Goal: Task Accomplishment & Management: Complete application form

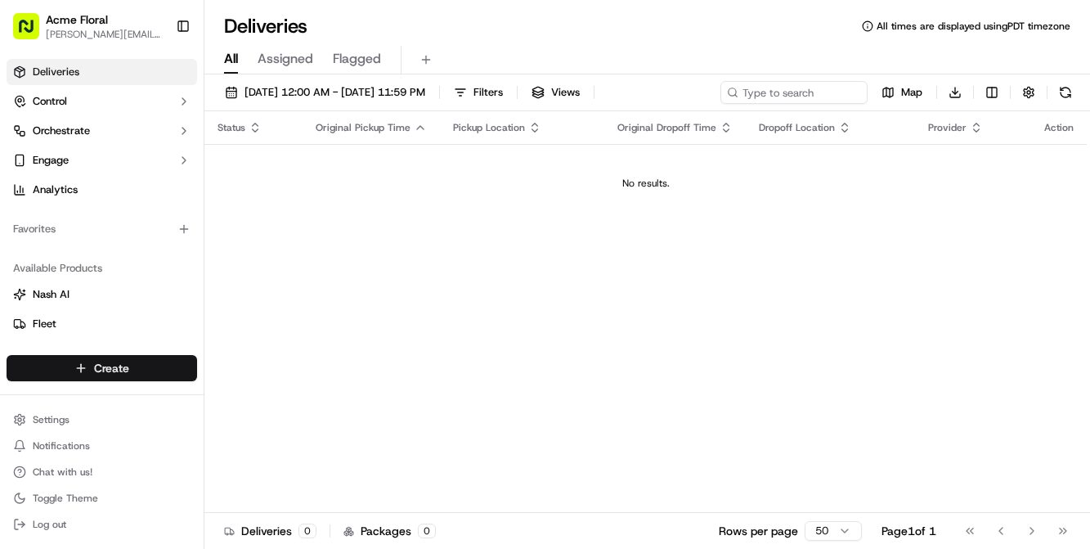
click at [161, 366] on html "Acme Floral [PERSON_NAME][EMAIL_ADDRESS][DOMAIN_NAME] Toggle Sidebar Deliveries…" at bounding box center [545, 274] width 1090 height 549
click at [278, 402] on link "Delivery" at bounding box center [296, 398] width 182 height 29
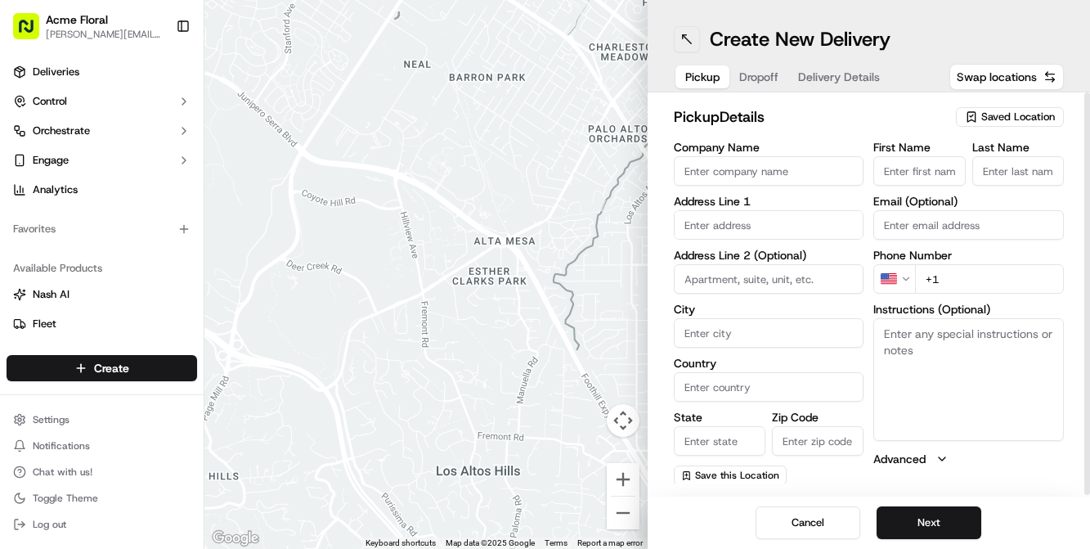
click at [684, 36] on button at bounding box center [687, 39] width 26 height 26
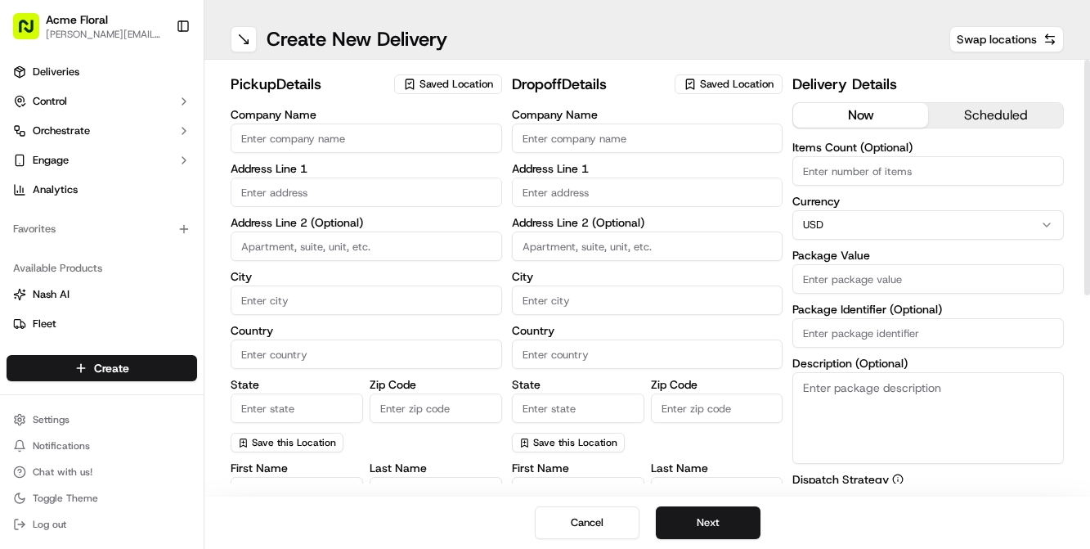
click at [447, 85] on span "Saved Location" at bounding box center [457, 84] width 74 height 15
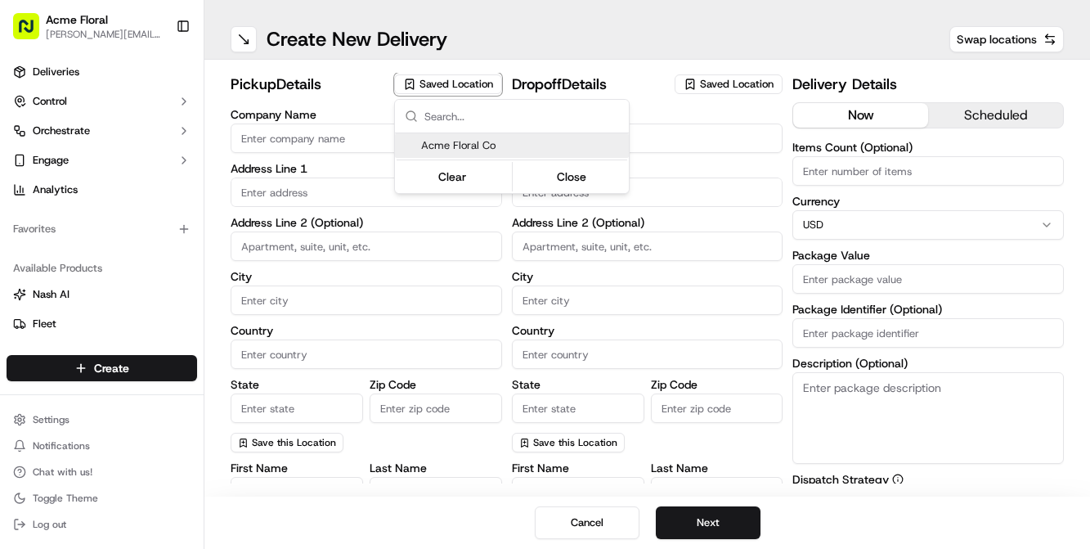
click at [468, 142] on span "Acme Floral Co" at bounding box center [521, 145] width 201 height 15
type input "Acme Floral Co"
type input "[GEOGRAPHIC_DATA]"
type input "US"
type input "CA"
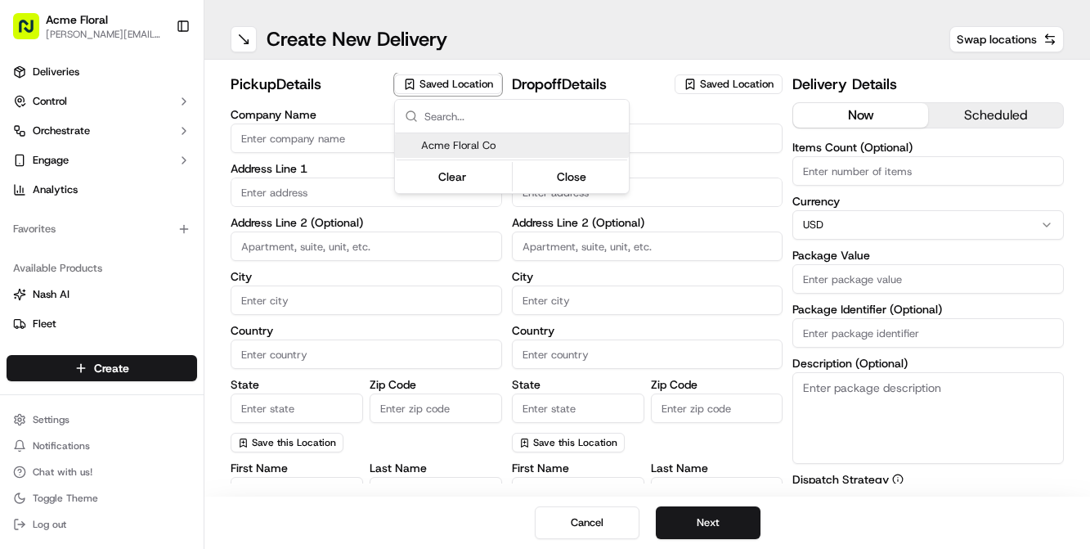
type input "94117"
type input "[PERSON_NAME]"
type input "[EMAIL_ADDRESS][DOMAIN_NAME]"
type input "[PHONE_NUMBER]"
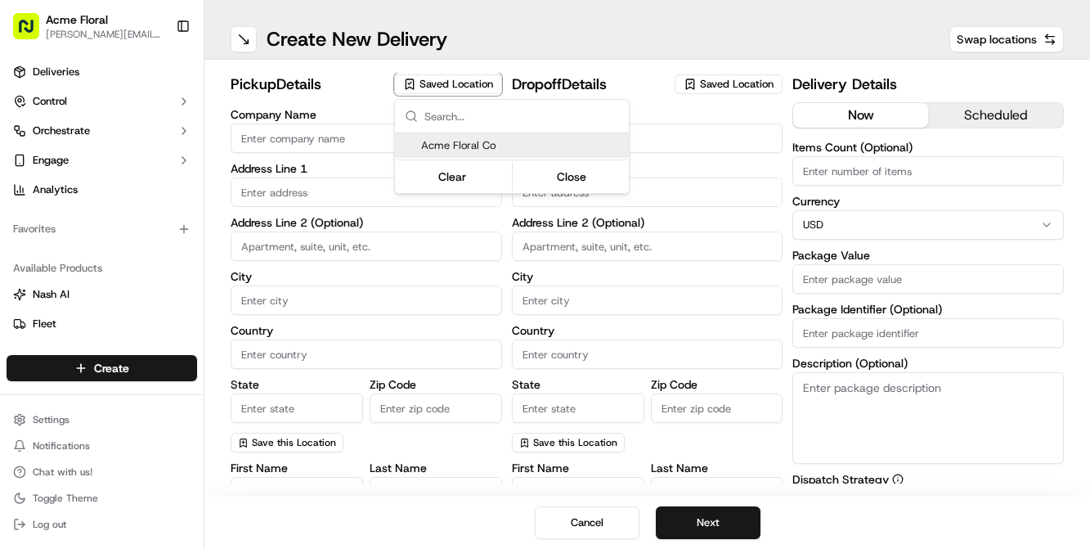
type textarea "Please drive safely and handle floral with care. Call the flower shop with any …"
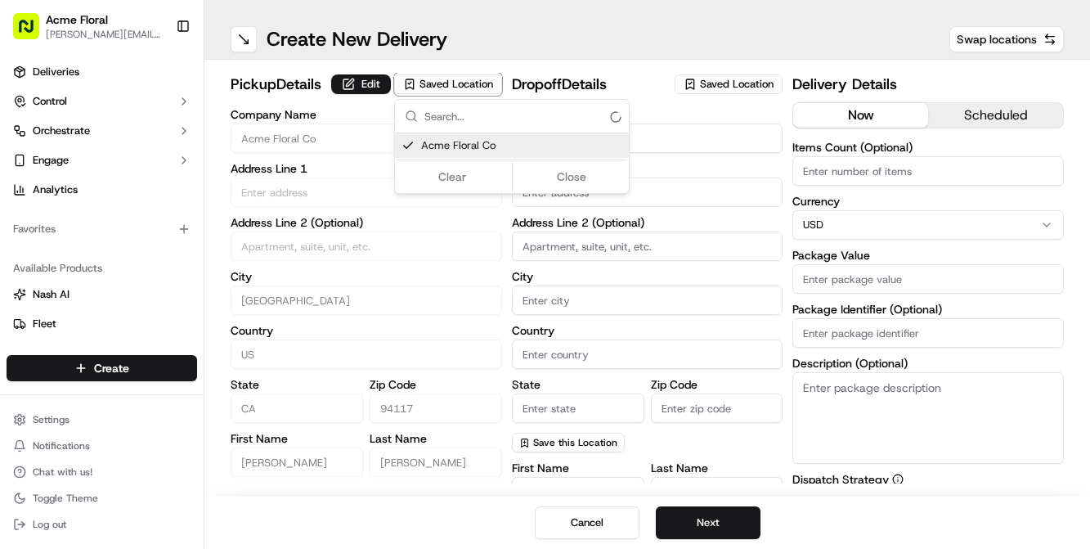
type input "[STREET_ADDRESS][PERSON_NAME]"
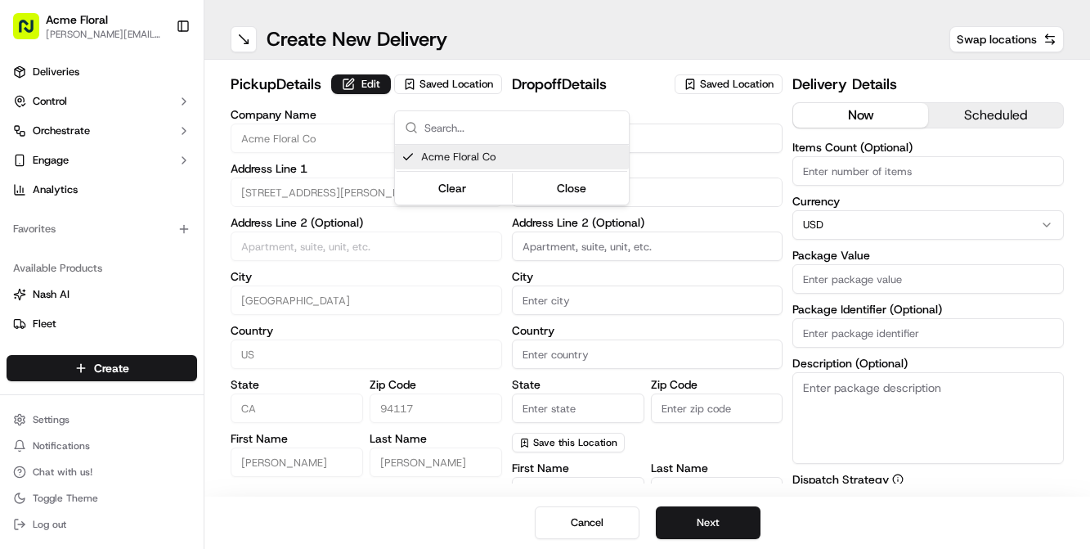
click at [690, 190] on html "Acme Floral [PERSON_NAME][EMAIL_ADDRESS][DOMAIN_NAME] Toggle Sidebar Deliveries…" at bounding box center [545, 274] width 1090 height 549
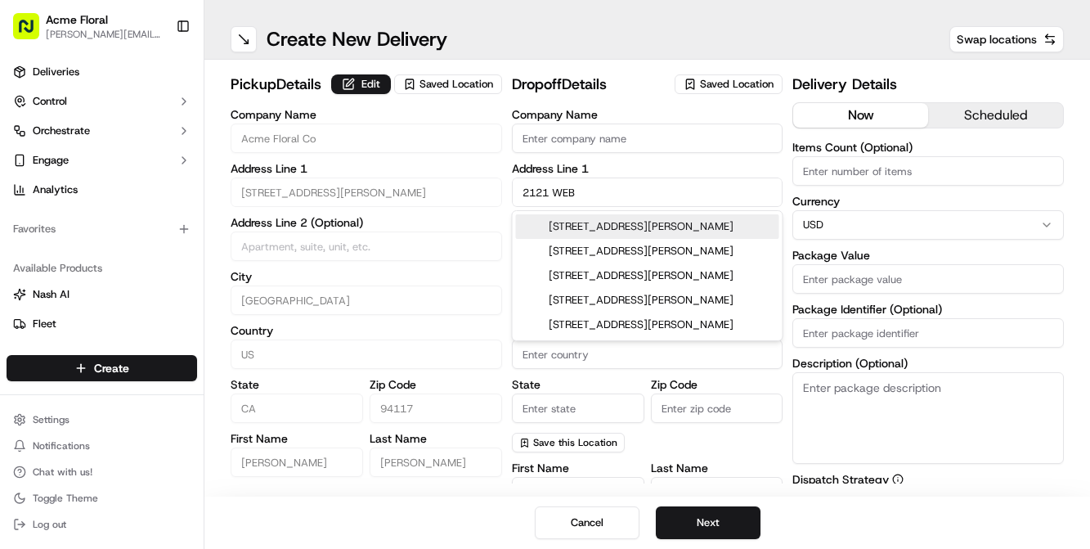
click at [687, 225] on div "[STREET_ADDRESS][PERSON_NAME]" at bounding box center [647, 226] width 263 height 25
type input "[STREET_ADDRESS][PERSON_NAME]"
type input "[GEOGRAPHIC_DATA]"
type input "CA"
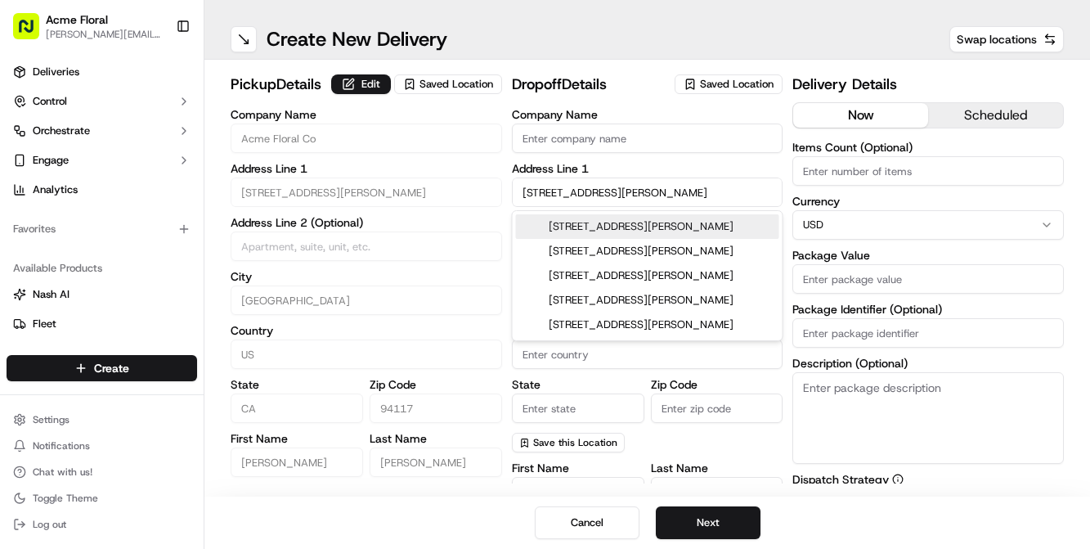
type input "94115"
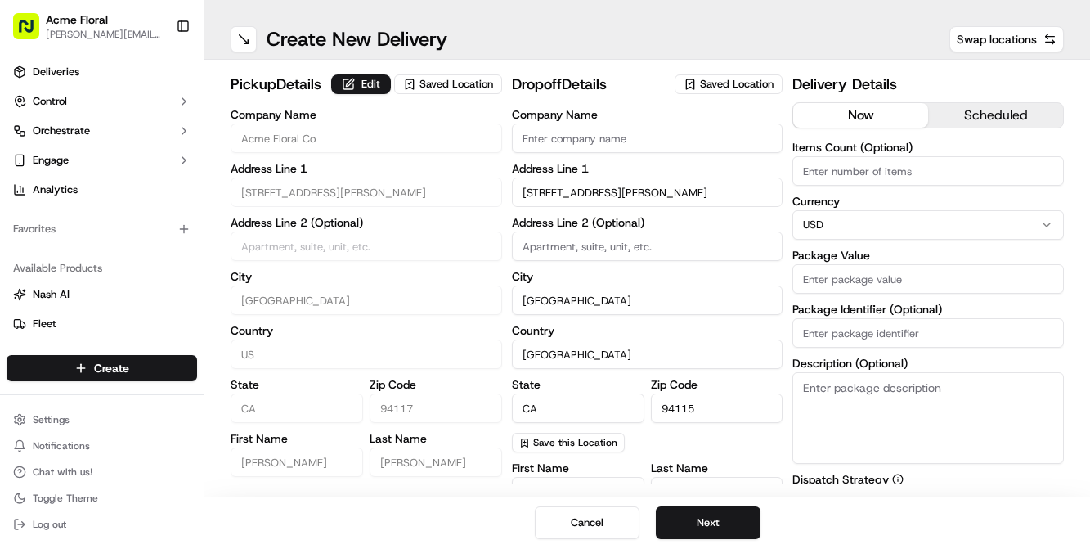
type input "[STREET_ADDRESS][PERSON_NAME]"
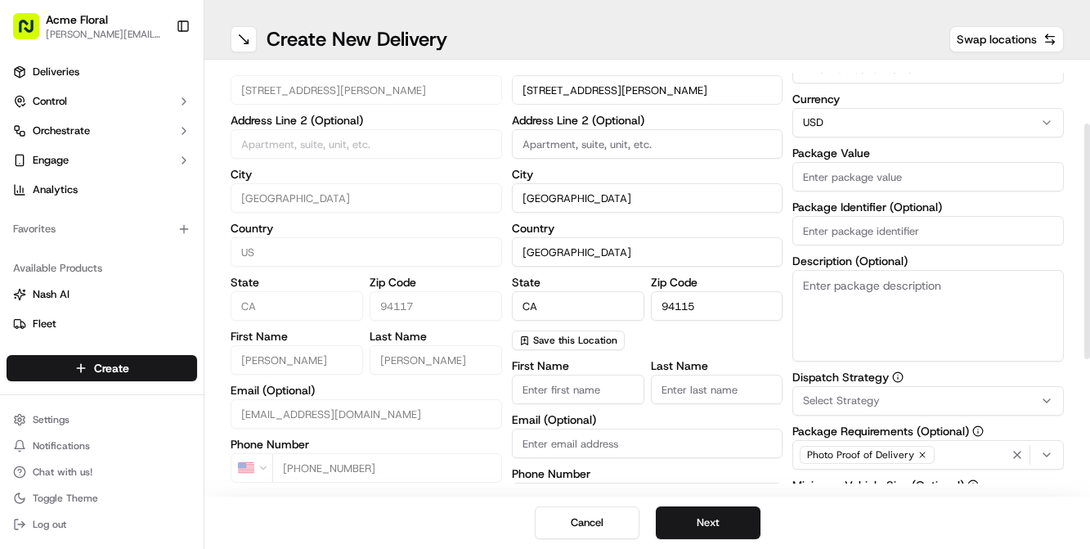
scroll to position [111, 0]
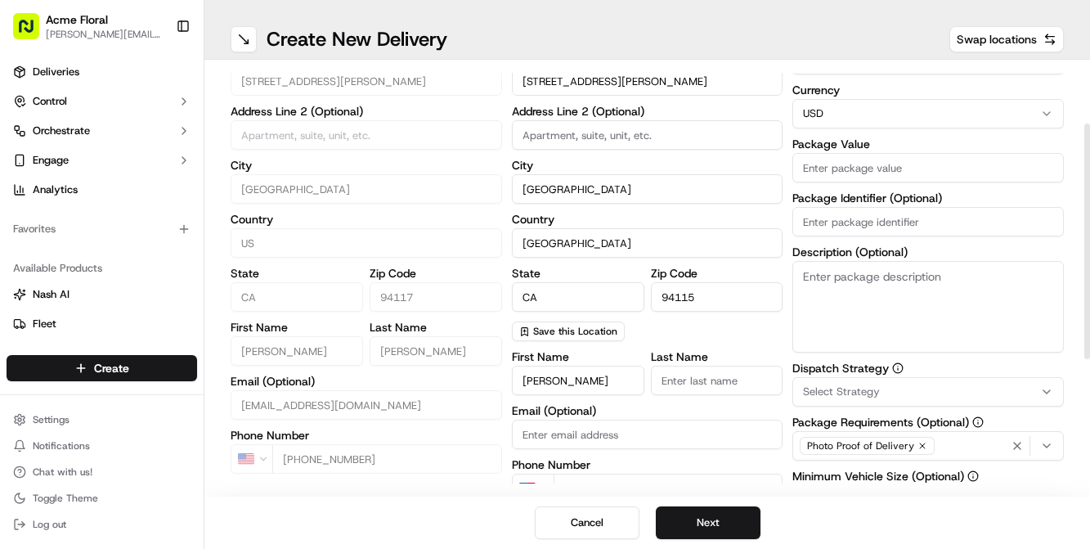
type input "[PERSON_NAME]"
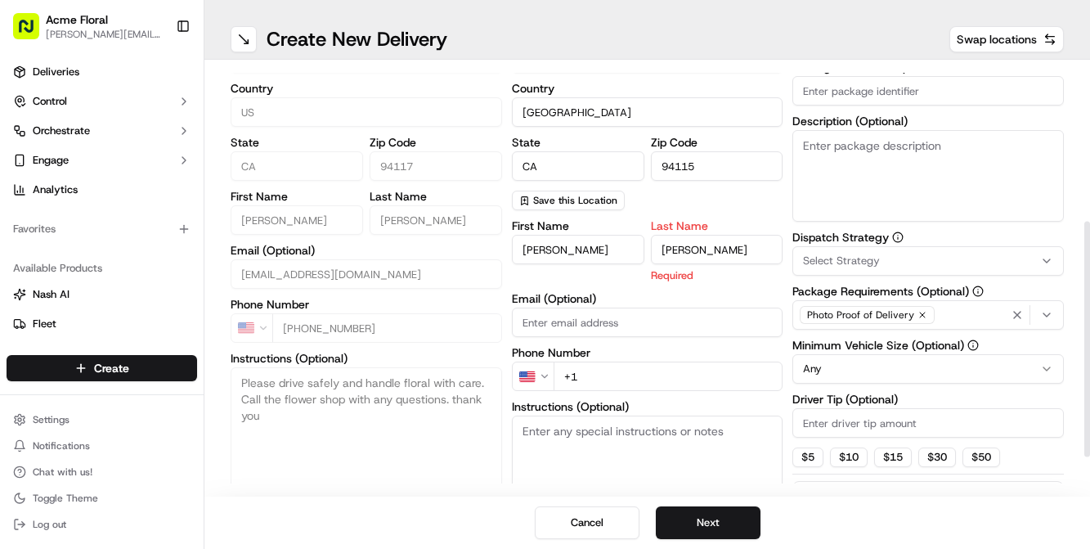
scroll to position [283, 0]
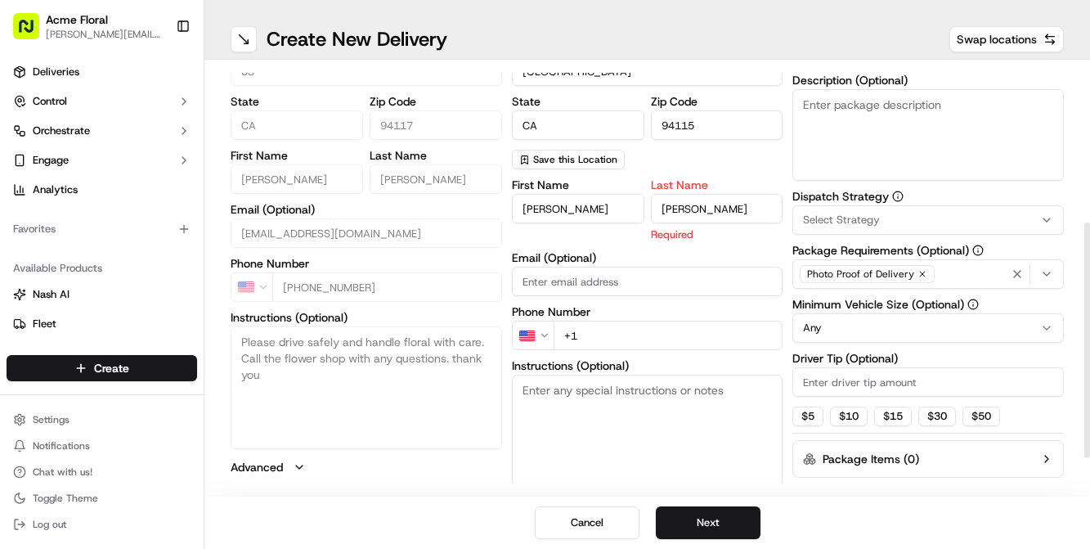
type input "[PERSON_NAME]"
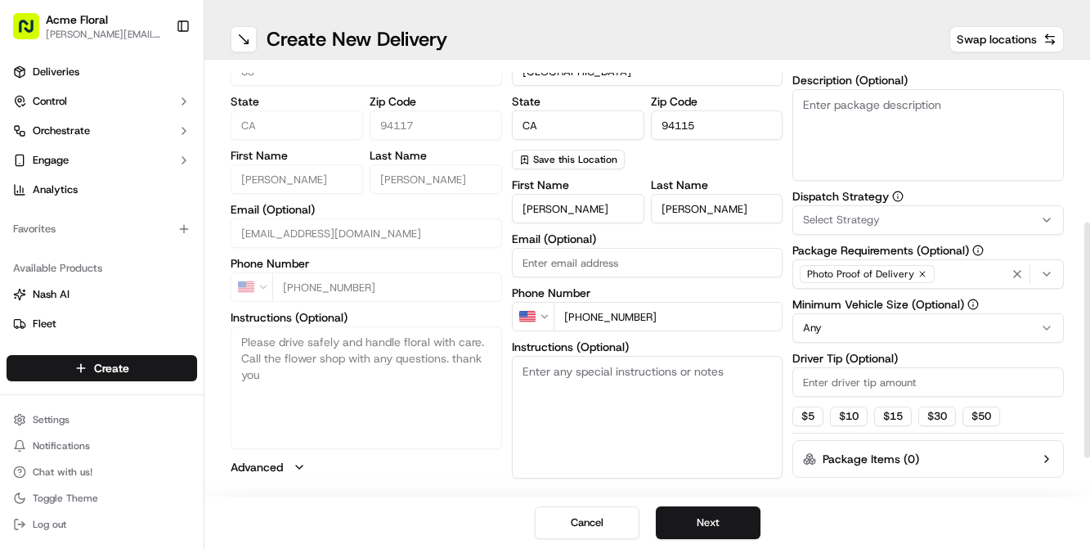
type input "[PHONE_NUMBER]"
click at [599, 427] on textarea "Instructions (Optional)" at bounding box center [648, 417] width 272 height 123
type textarea "DELIVER TO RECIPIENT"
click at [807, 415] on button "$ 5" at bounding box center [808, 417] width 31 height 20
type input "5"
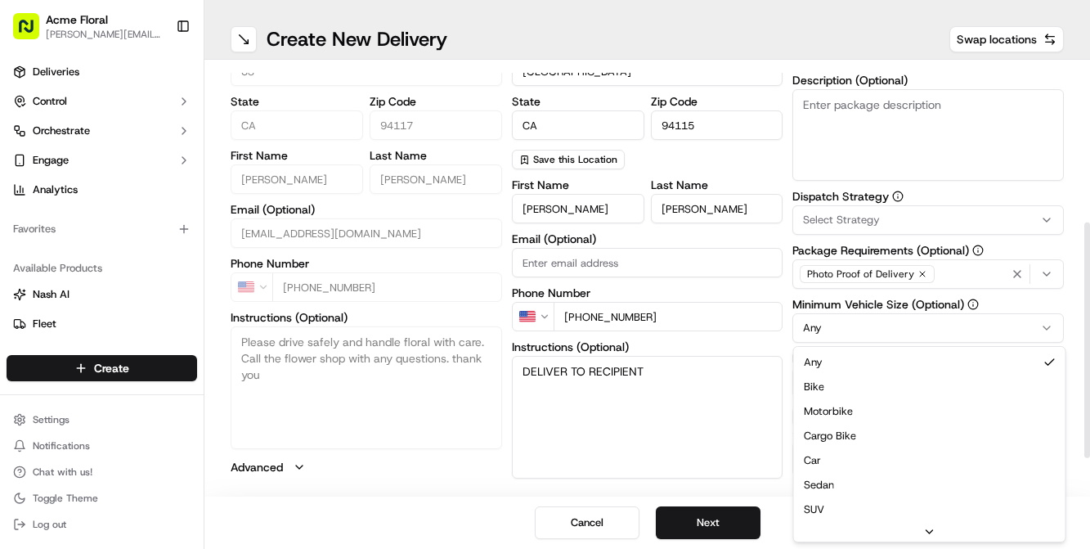
click at [843, 327] on html "Acme Floral [PERSON_NAME][EMAIL_ADDRESS][DOMAIN_NAME] Toggle Sidebar Deliveries…" at bounding box center [545, 274] width 1090 height 549
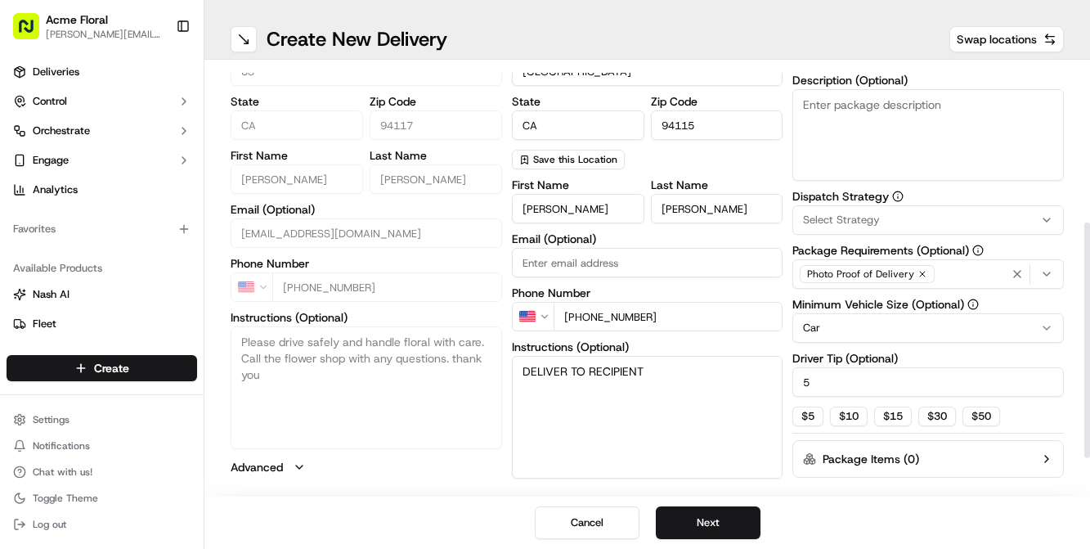
click at [842, 227] on span "Select Strategy" at bounding box center [841, 220] width 77 height 15
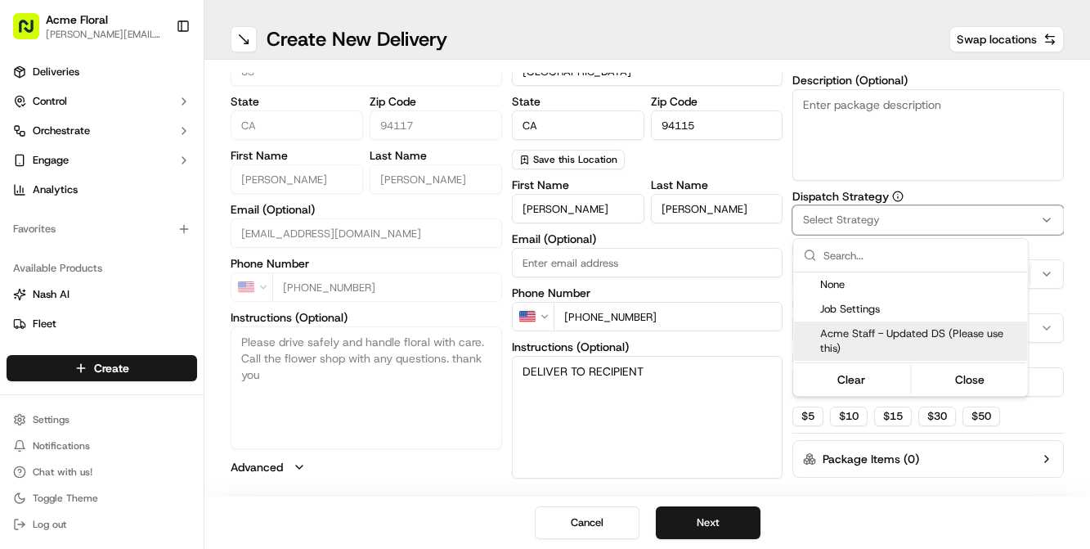
click at [848, 328] on span "Acme Staff - Updated DS (Please use this)" at bounding box center [921, 340] width 201 height 29
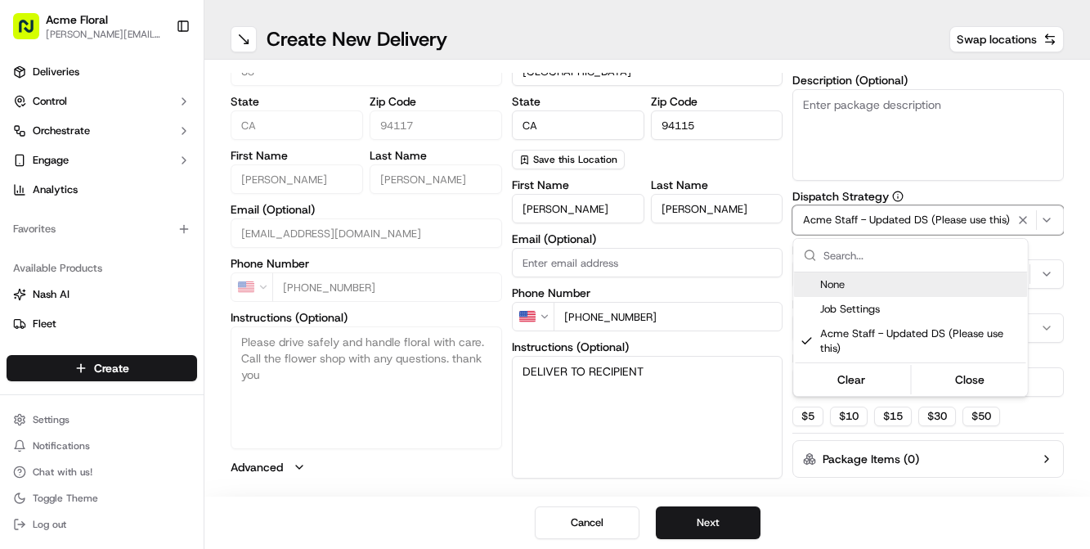
click at [866, 141] on html "Acme Floral [PERSON_NAME][EMAIL_ADDRESS][DOMAIN_NAME] Toggle Sidebar Deliveries…" at bounding box center [545, 274] width 1090 height 549
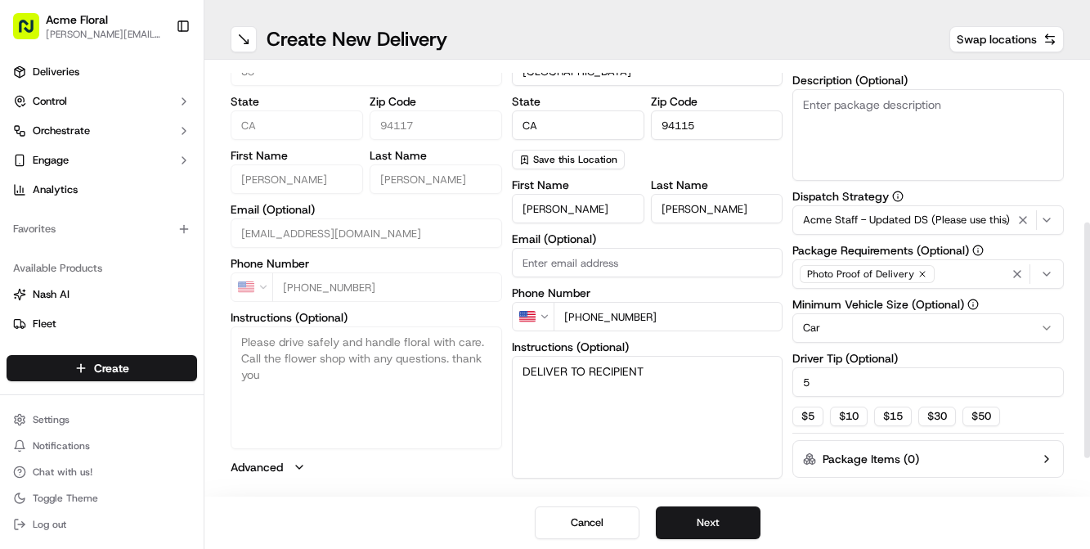
click at [622, 370] on textarea "DELIVER TO RECIPIENT" at bounding box center [648, 417] width 272 height 123
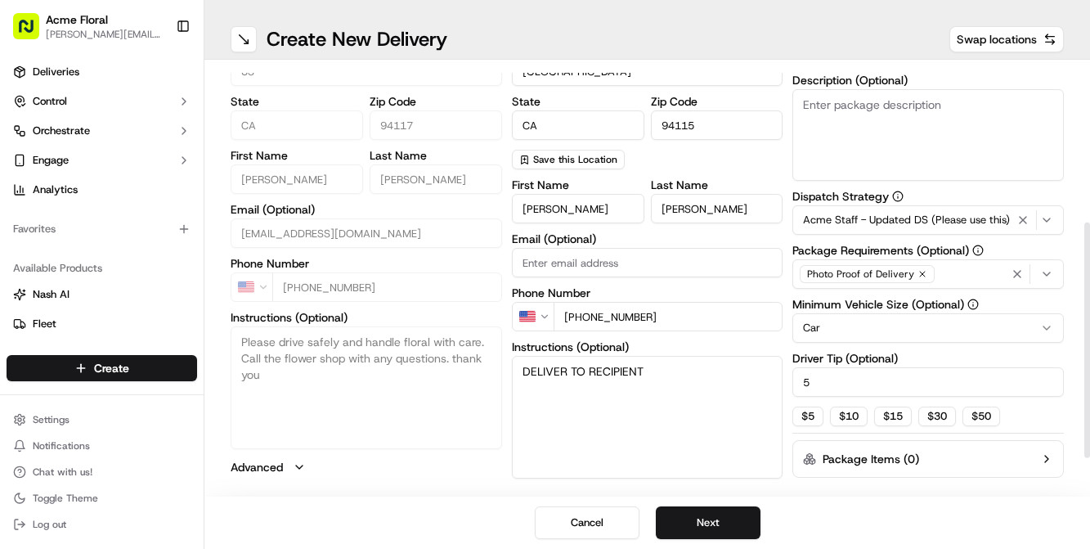
click at [901, 134] on textarea "Description (Optional)" at bounding box center [929, 135] width 272 height 92
paste textarea "DELIVER TO RECIPIENT"
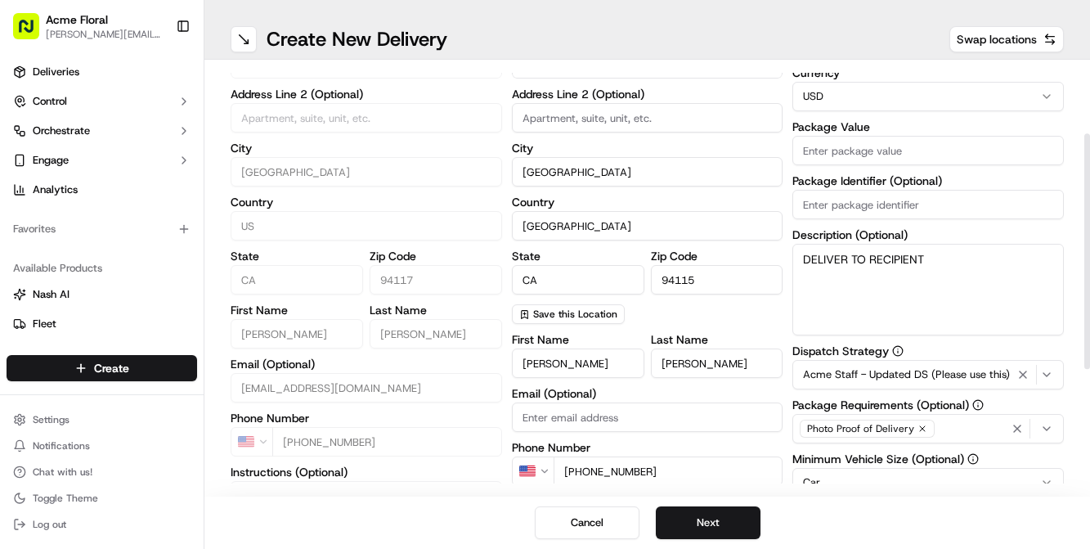
scroll to position [94, 0]
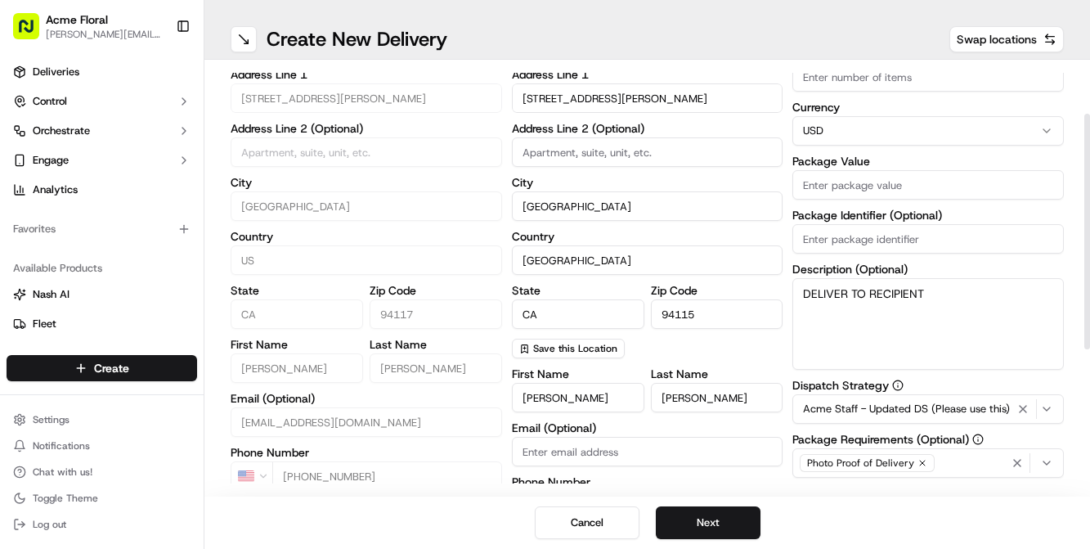
type textarea "DELIVER TO RECIPIENT"
click at [882, 177] on input "Package Value" at bounding box center [929, 184] width 272 height 29
type input "325"
click at [787, 145] on div "pickup Details Edit Saved Location Company Name Acme Floral Co Address Line 1 […" at bounding box center [648, 359] width 834 height 761
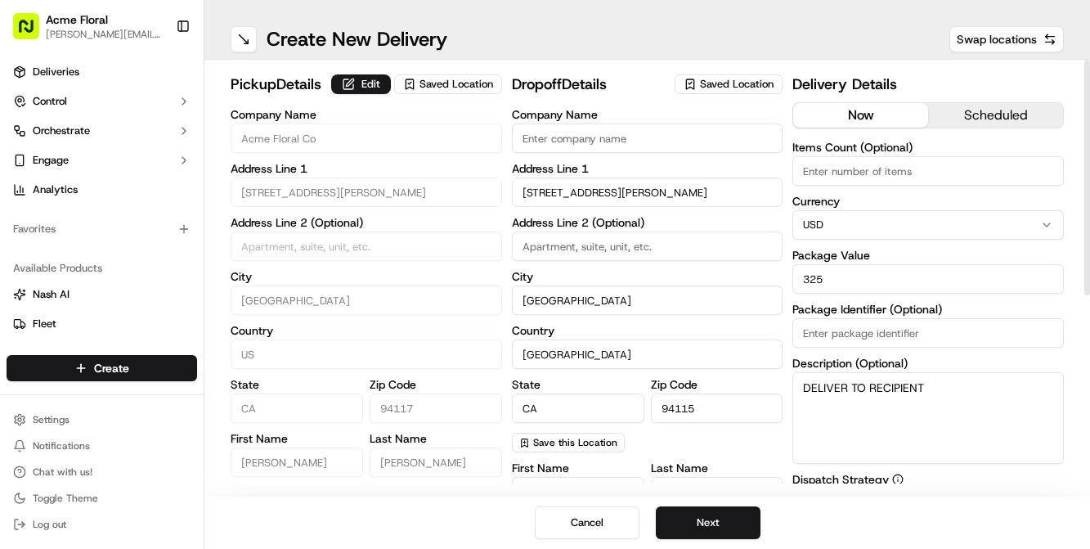
scroll to position [0, 0]
click at [812, 181] on input "Items Count (Optional)" at bounding box center [929, 170] width 272 height 29
type input "1"
click at [706, 518] on button "Next" at bounding box center [708, 522] width 105 height 33
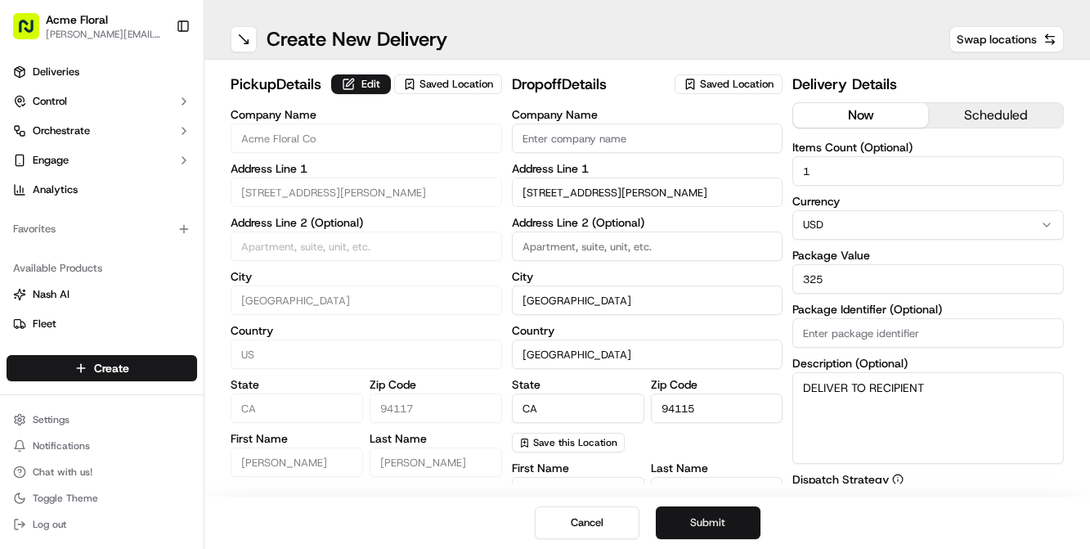
click at [706, 518] on button "Submit" at bounding box center [708, 522] width 105 height 33
